Goal: Task Accomplishment & Management: Use online tool/utility

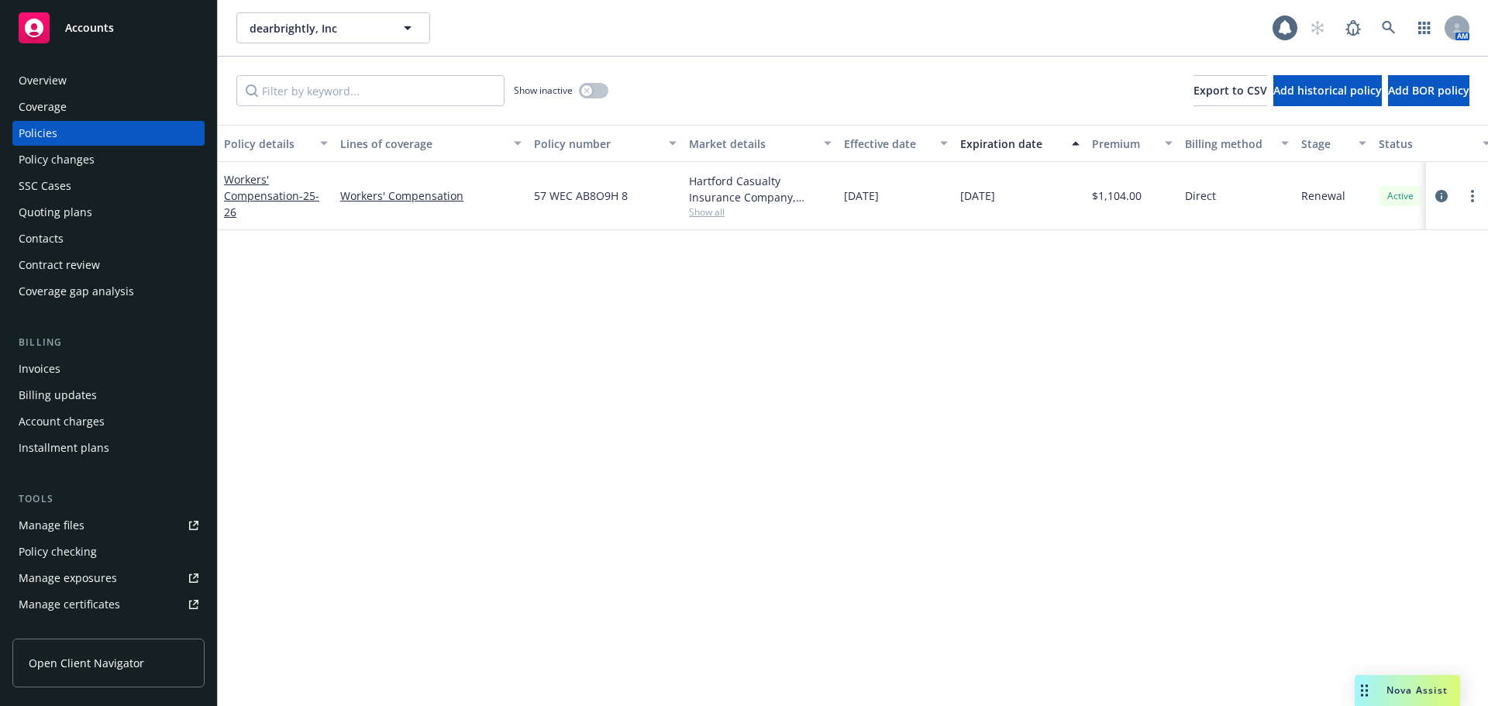
click at [87, 81] on div "Overview" at bounding box center [109, 80] width 180 height 25
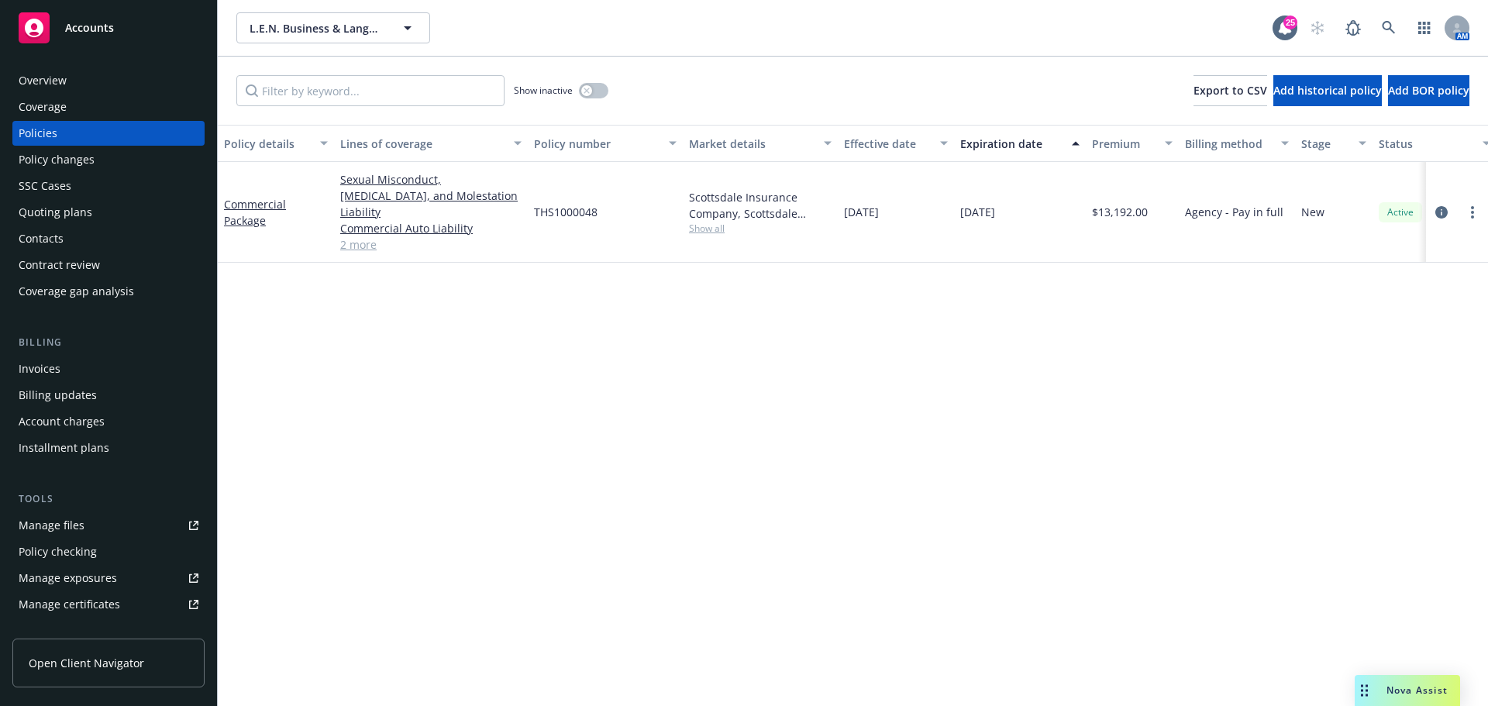
click at [67, 84] on div "Overview" at bounding box center [109, 80] width 180 height 25
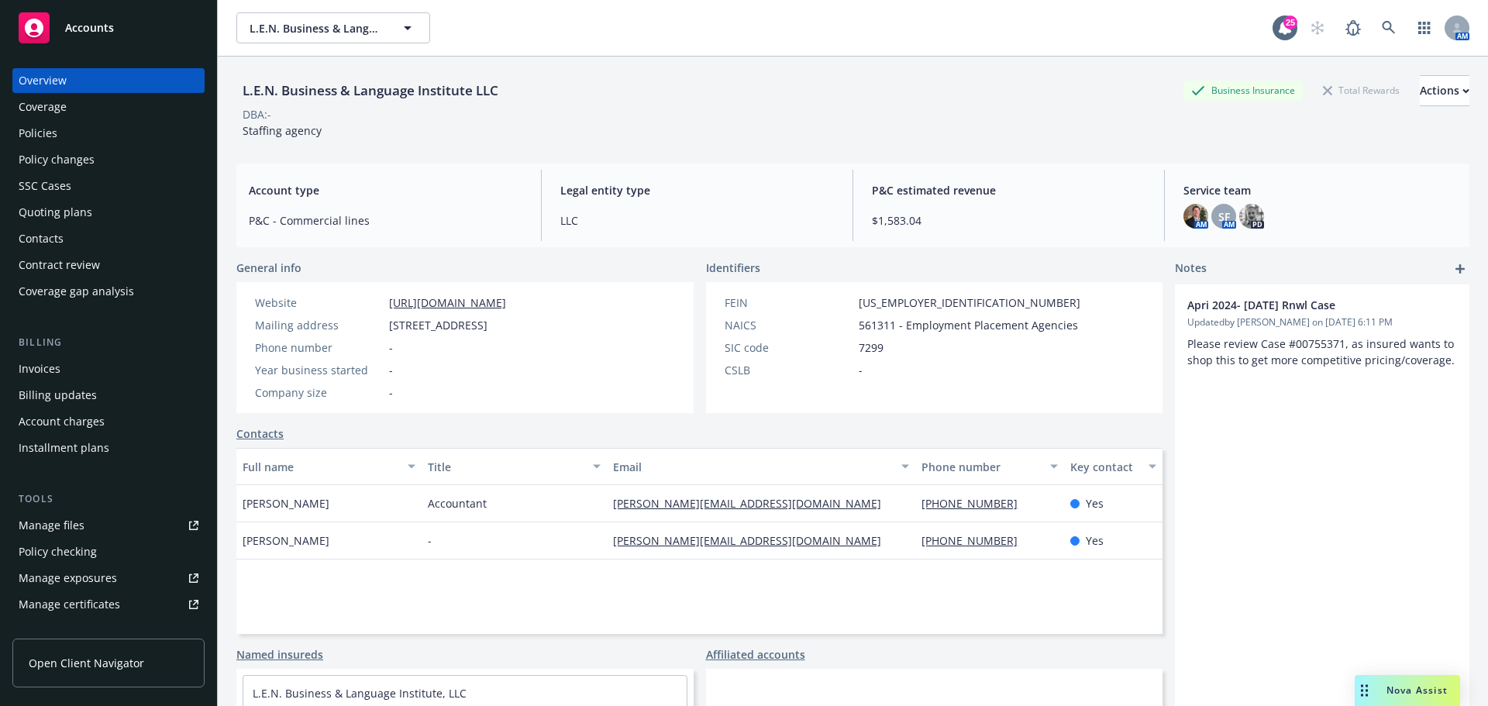
click at [98, 130] on div "Policies" at bounding box center [109, 133] width 180 height 25
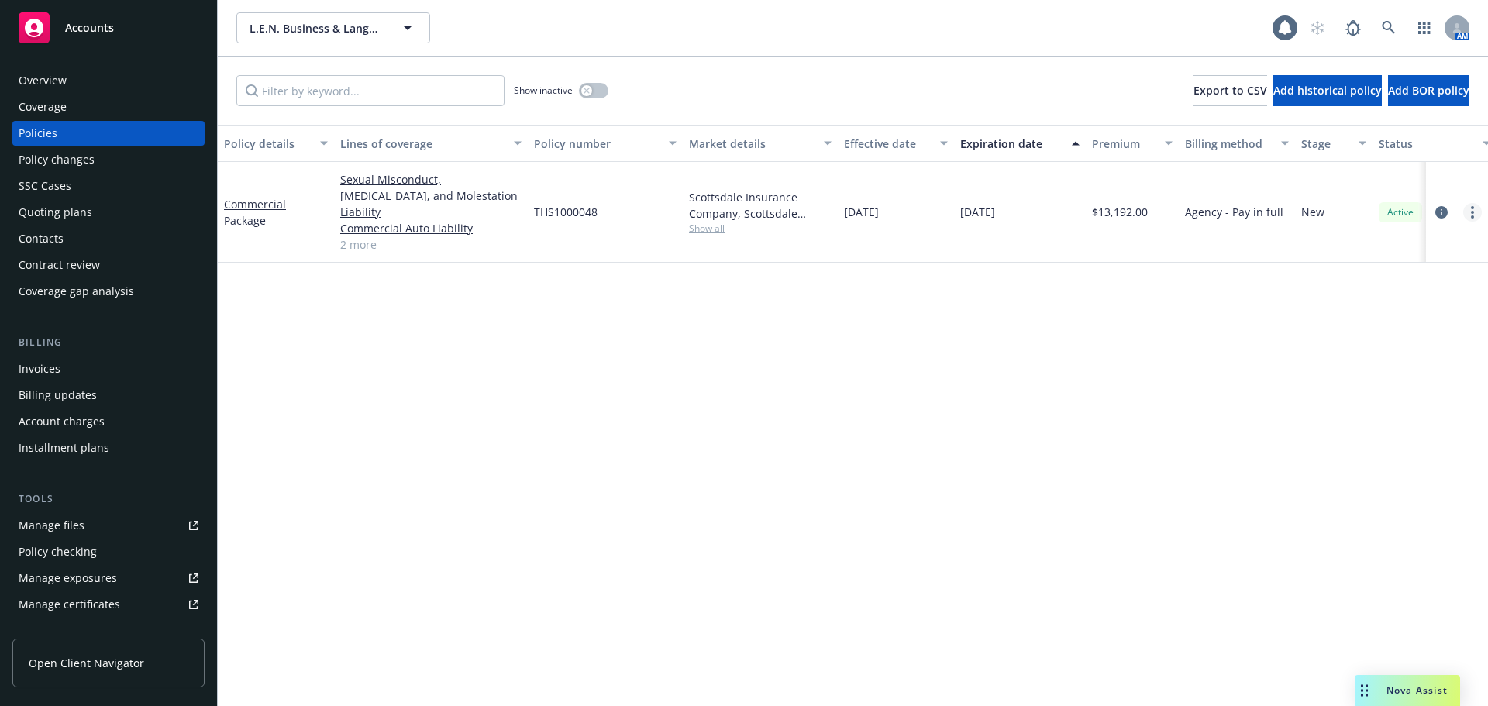
click at [1469, 203] on link "more" at bounding box center [1472, 212] width 19 height 19
click at [1398, 422] on link "Copy logging email" at bounding box center [1390, 421] width 182 height 31
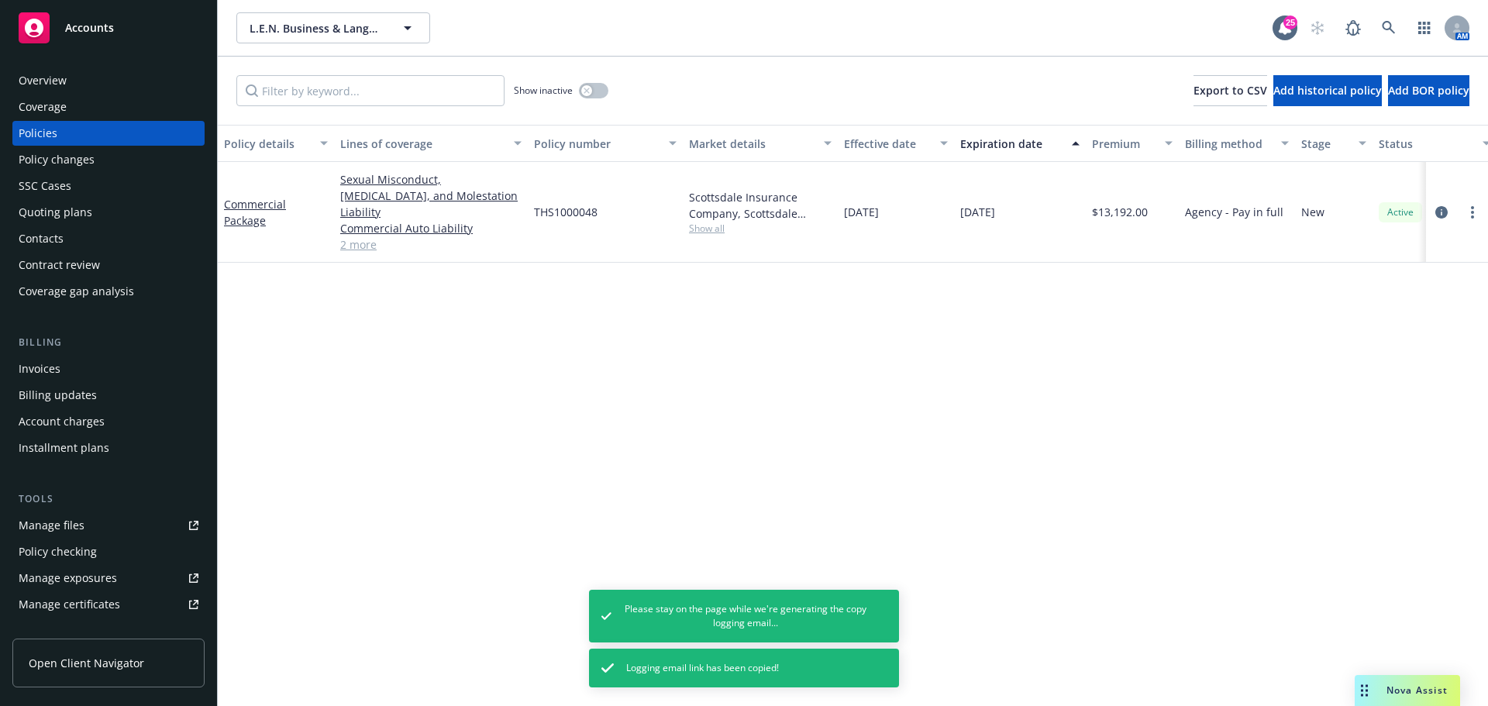
click at [74, 81] on div "Overview" at bounding box center [109, 80] width 180 height 25
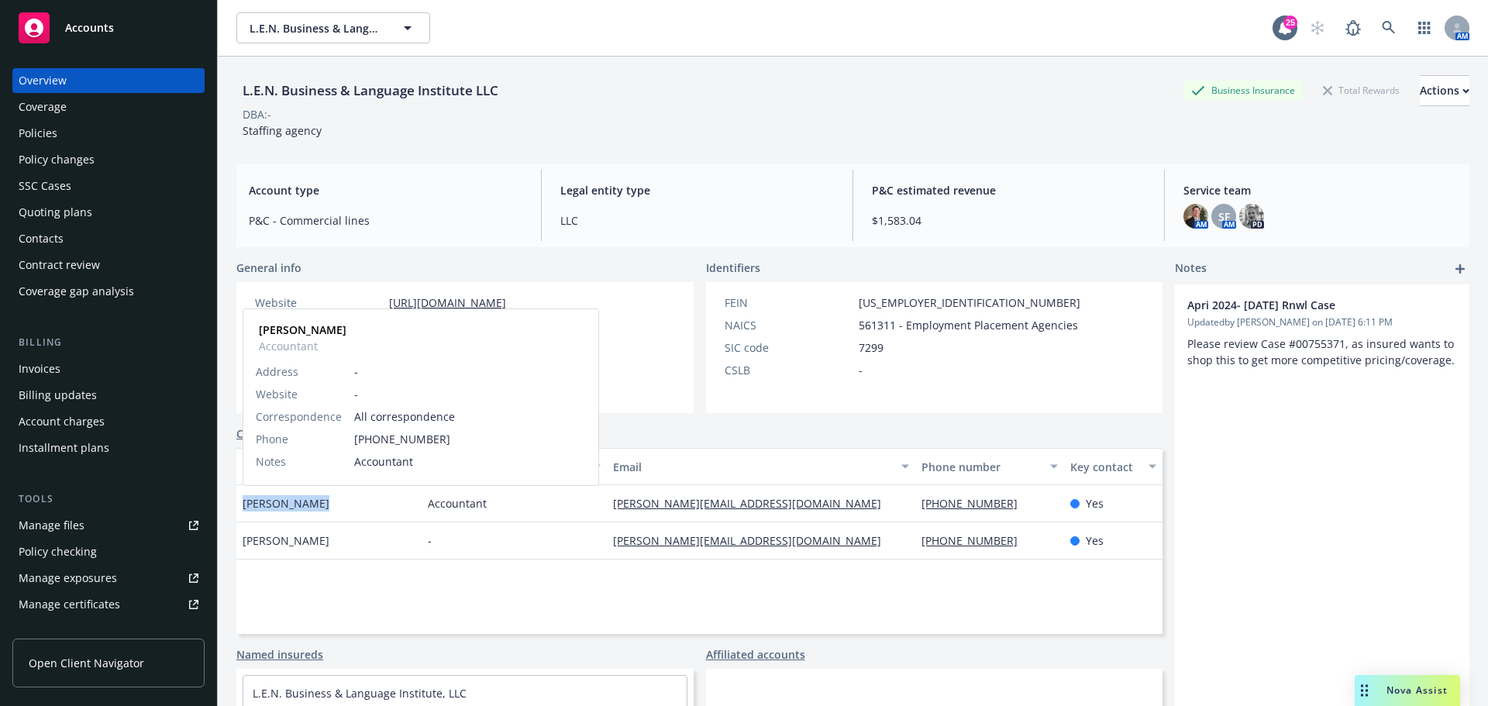
drag, startPoint x: 322, startPoint y: 506, endPoint x: 243, endPoint y: 508, distance: 78.3
click at [243, 508] on span "[PERSON_NAME]" at bounding box center [286, 503] width 87 height 16
copy span "[PERSON_NAME]"
